Goal: Check status: Check status

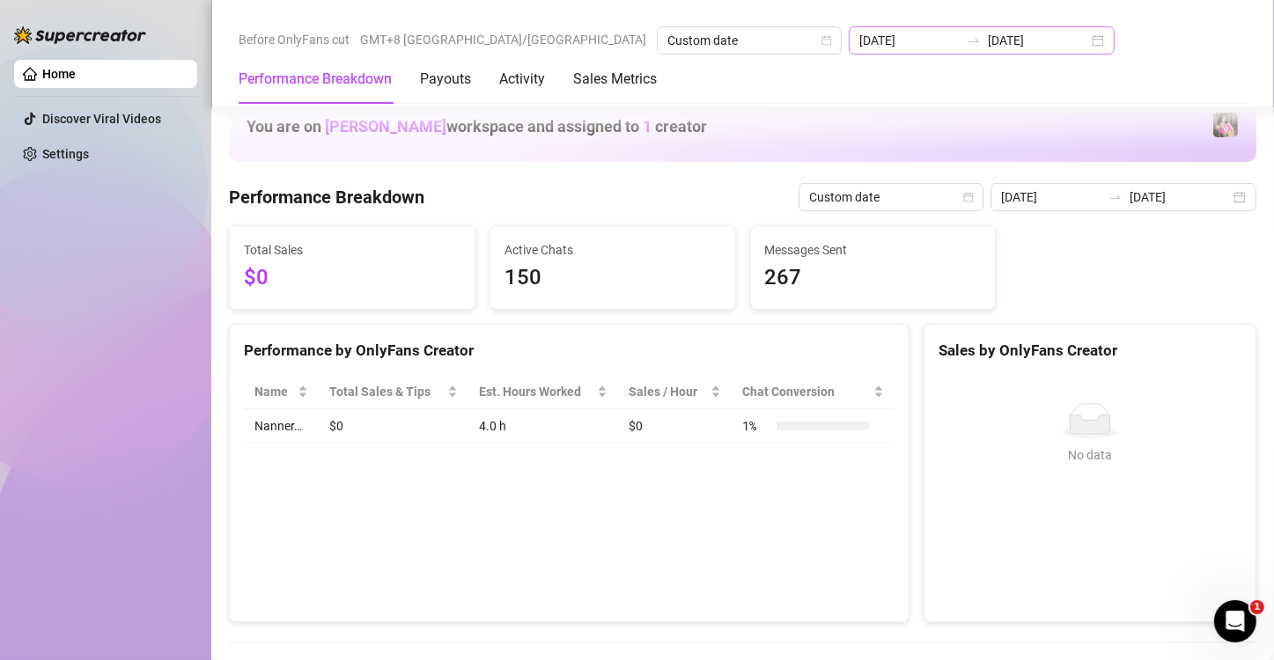
click at [902, 37] on div "[DATE] [DATE]" at bounding box center [981, 40] width 266 height 28
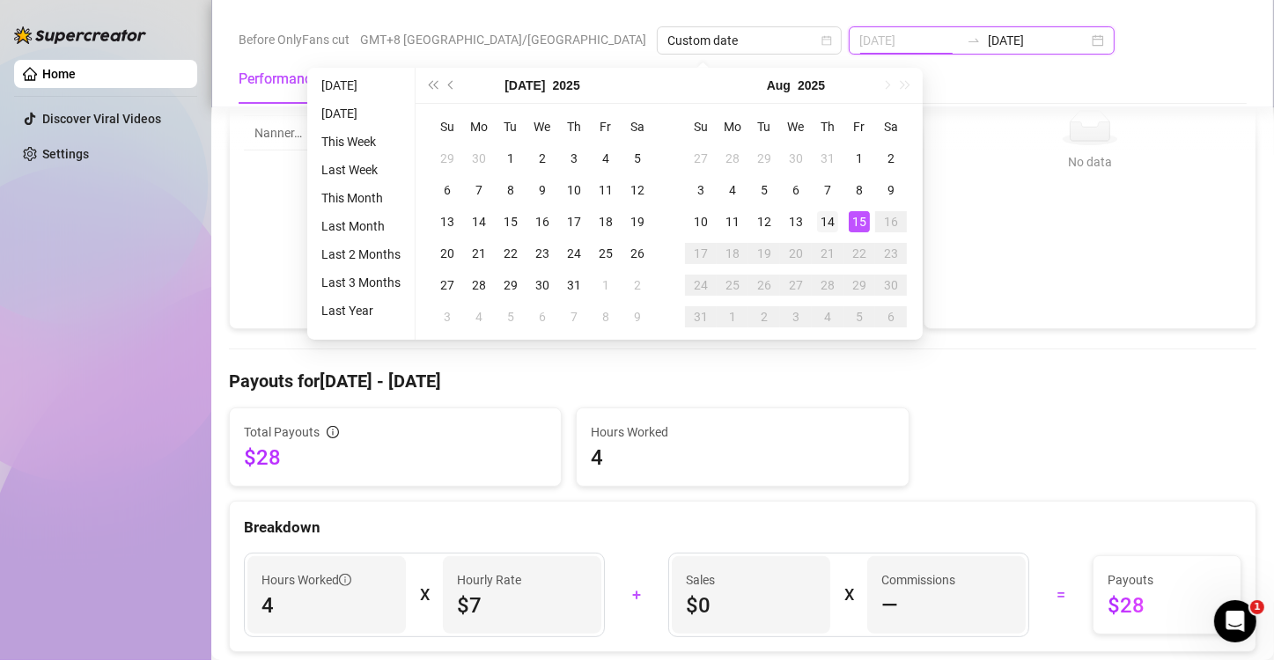
type input "[DATE]"
click at [836, 217] on div "14" at bounding box center [827, 221] width 21 height 21
click at [855, 219] on div "15" at bounding box center [858, 221] width 21 height 21
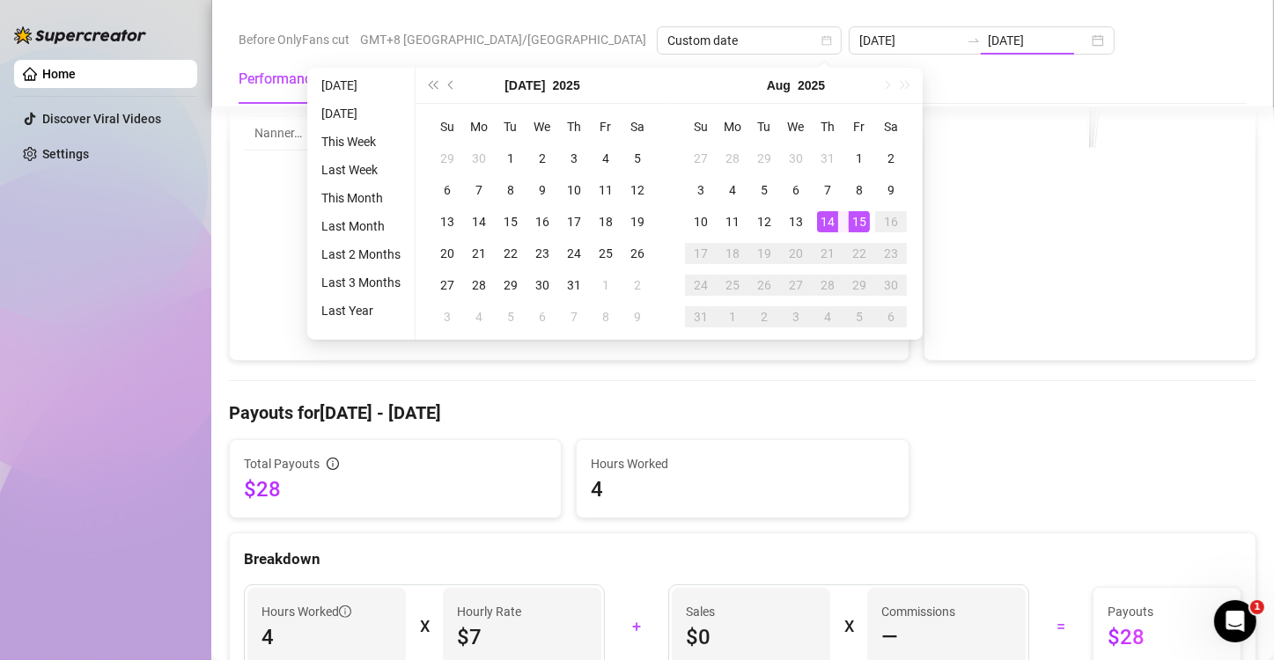
type input "[DATE]"
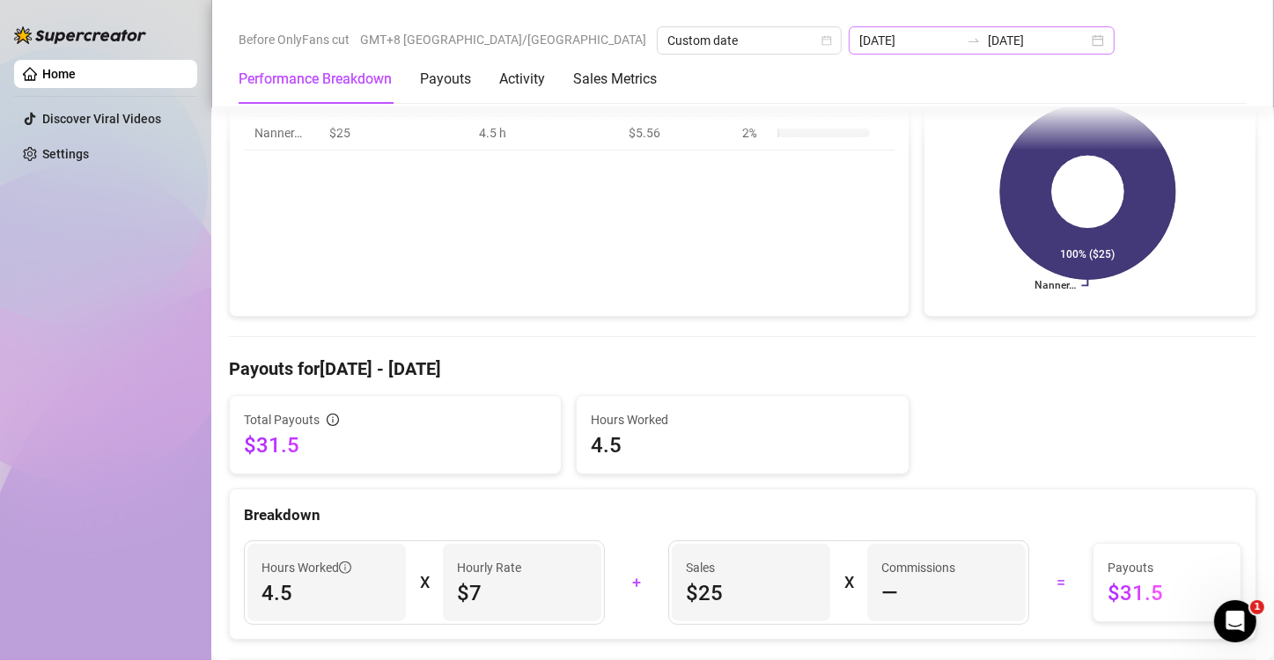
click at [899, 43] on div "[DATE] [DATE]" at bounding box center [981, 40] width 266 height 28
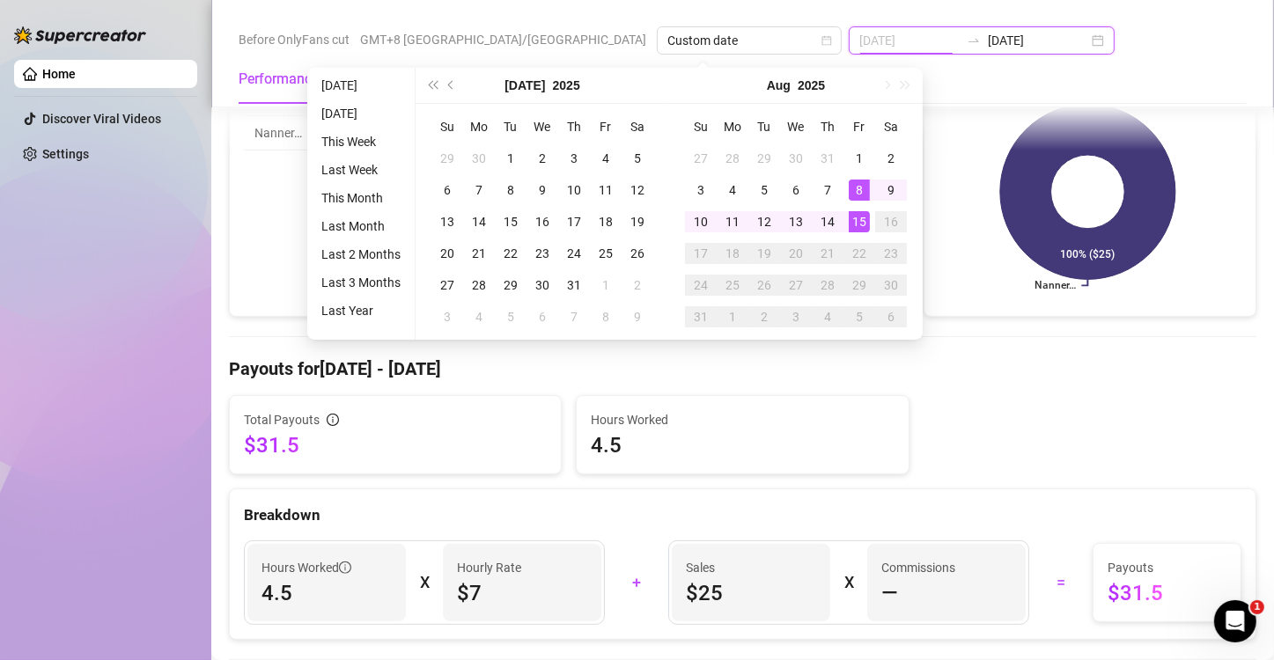
type input "[DATE]"
click at [861, 219] on div "15" at bounding box center [858, 221] width 21 height 21
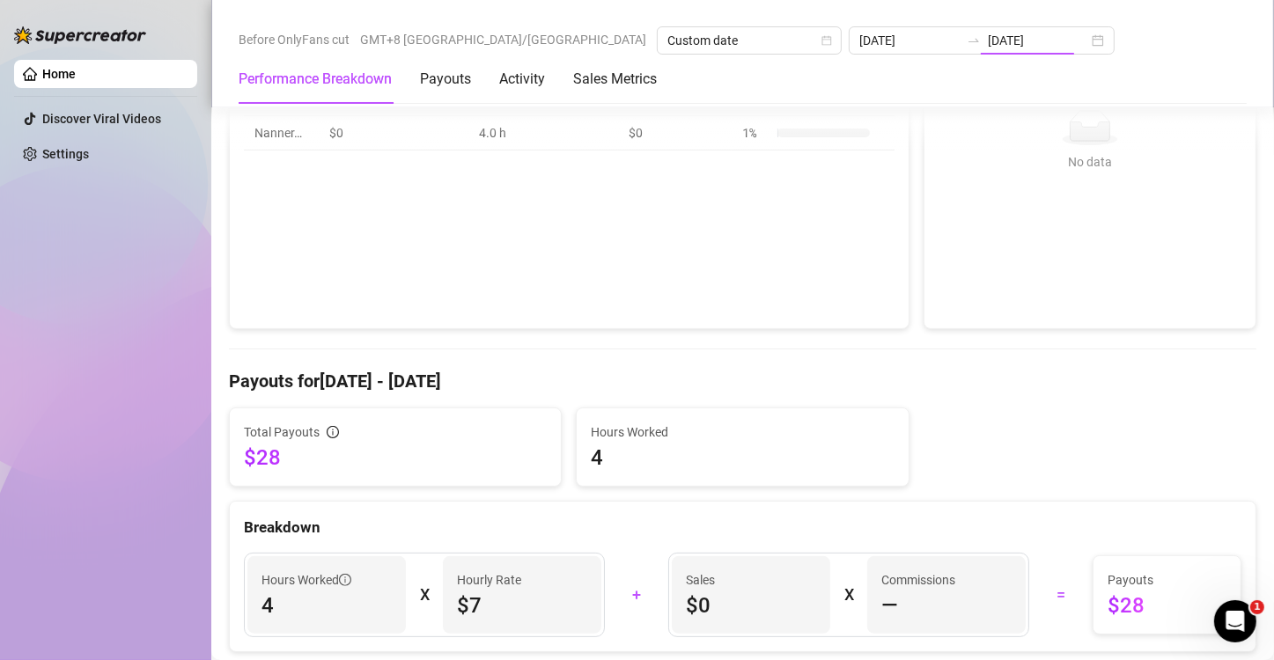
type input "[DATE]"
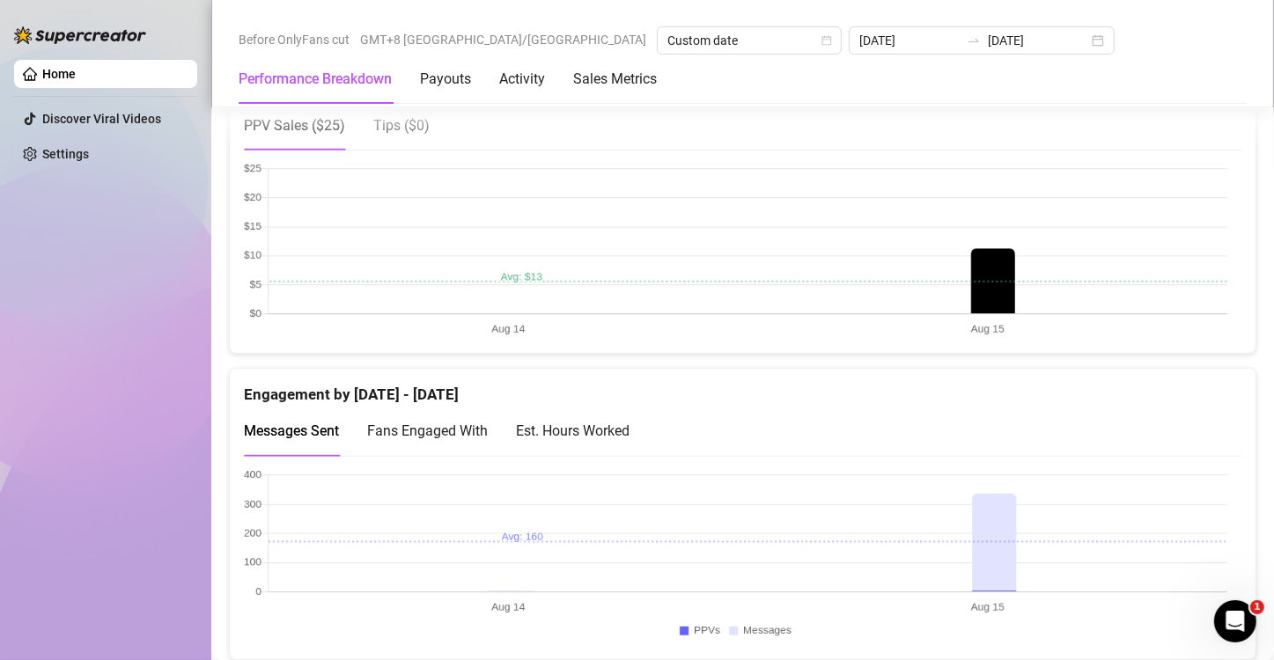
scroll to position [968, 0]
